Goal: Task Accomplishment & Management: Use online tool/utility

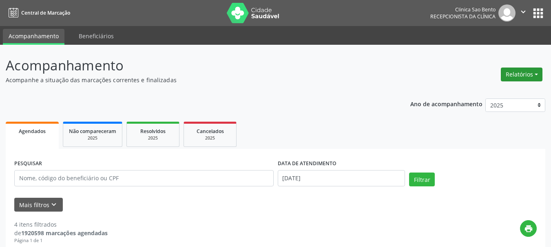
click at [515, 74] on button "Relatórios" at bounding box center [522, 75] width 42 height 14
click at [482, 92] on link "Agendamentos" at bounding box center [498, 91] width 88 height 11
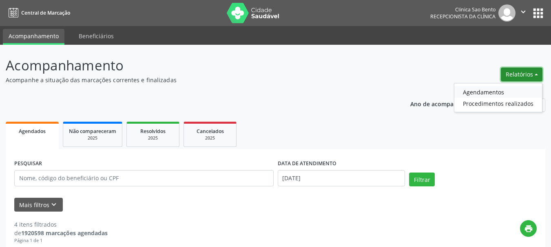
select select "8"
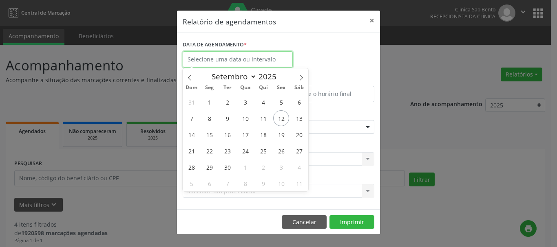
click at [239, 57] on input "text" at bounding box center [238, 59] width 110 height 16
click at [210, 134] on span "15" at bounding box center [209, 135] width 16 height 16
type input "[DATE]"
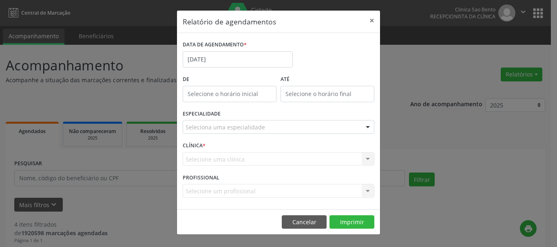
click at [294, 126] on div "Seleciona uma especialidade" at bounding box center [279, 127] width 192 height 14
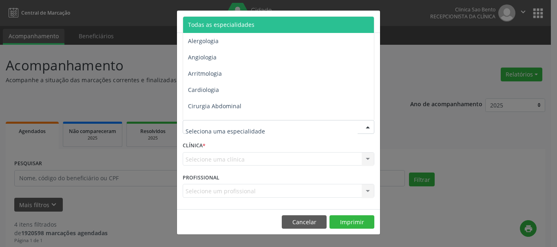
click at [253, 23] on span "Todas as especialidades" at bounding box center [221, 25] width 66 height 8
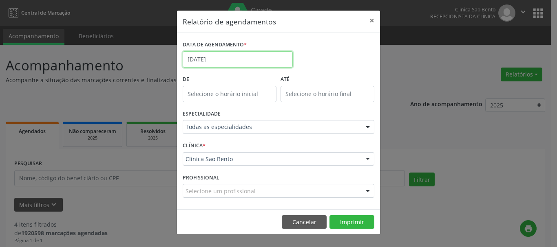
click at [236, 60] on input "[DATE]" at bounding box center [238, 59] width 110 height 16
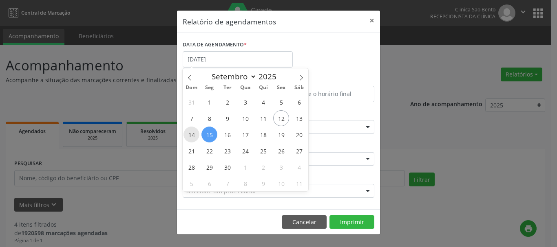
click at [189, 135] on span "14" at bounding box center [191, 135] width 16 height 16
type input "[DATE]"
click at [206, 135] on span "15" at bounding box center [209, 135] width 16 height 16
click at [206, 135] on div "ESPECIALIDADE Todas as especialidades Todas as especialidades Alergologia Angio…" at bounding box center [279, 124] width 196 height 32
select select "8"
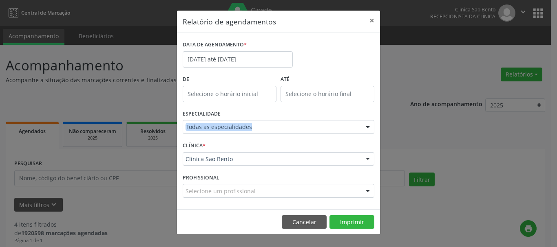
click at [206, 135] on div "ESPECIALIDADE Todas as especialidades Todas as especialidades Alergologia Angio…" at bounding box center [279, 124] width 196 height 32
click at [298, 115] on div "ESPECIALIDADE Todas as especialidades Todas as especialidades Alergologia Angio…" at bounding box center [279, 124] width 196 height 32
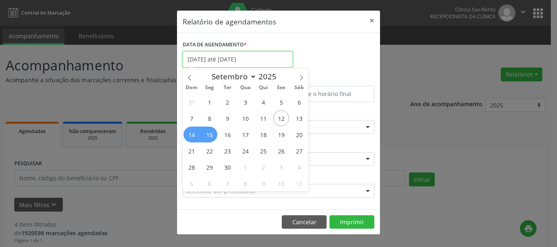
click at [252, 58] on input "[DATE] até [DATE]" at bounding box center [238, 59] width 110 height 16
click at [214, 132] on span "15" at bounding box center [209, 135] width 16 height 16
type input "[DATE]"
select select "8"
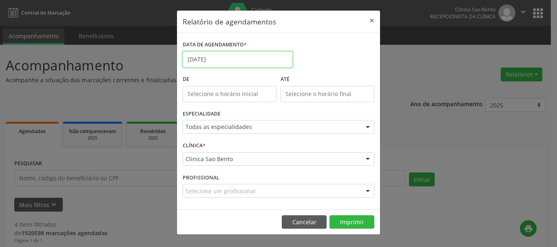
click at [273, 59] on input "[DATE]" at bounding box center [238, 59] width 110 height 16
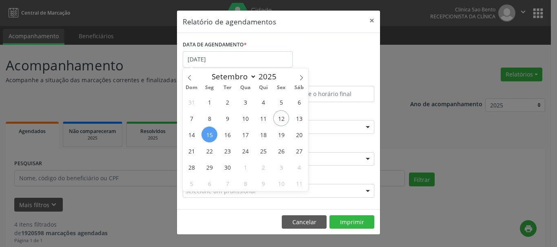
click at [344, 61] on div "DATA DE AGENDAMENTO * [DATE]" at bounding box center [279, 56] width 196 height 35
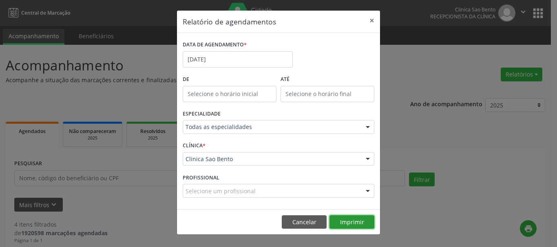
click at [360, 223] on button "Imprimir" at bounding box center [351, 223] width 45 height 14
